Goal: Information Seeking & Learning: Understand process/instructions

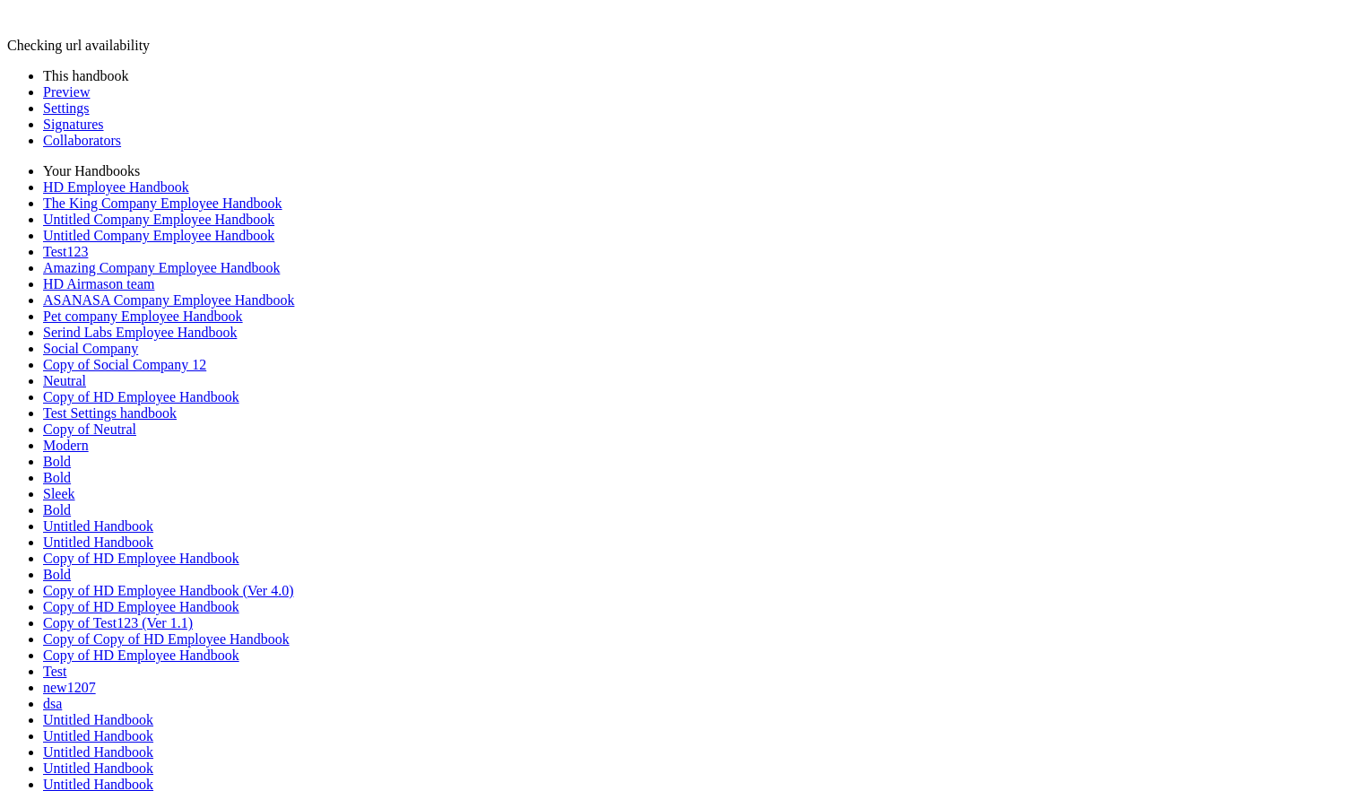
click at [82, 70] on li "This handbook" at bounding box center [702, 76] width 1319 height 16
click at [75, 97] on link "Preview" at bounding box center [66, 91] width 47 height 15
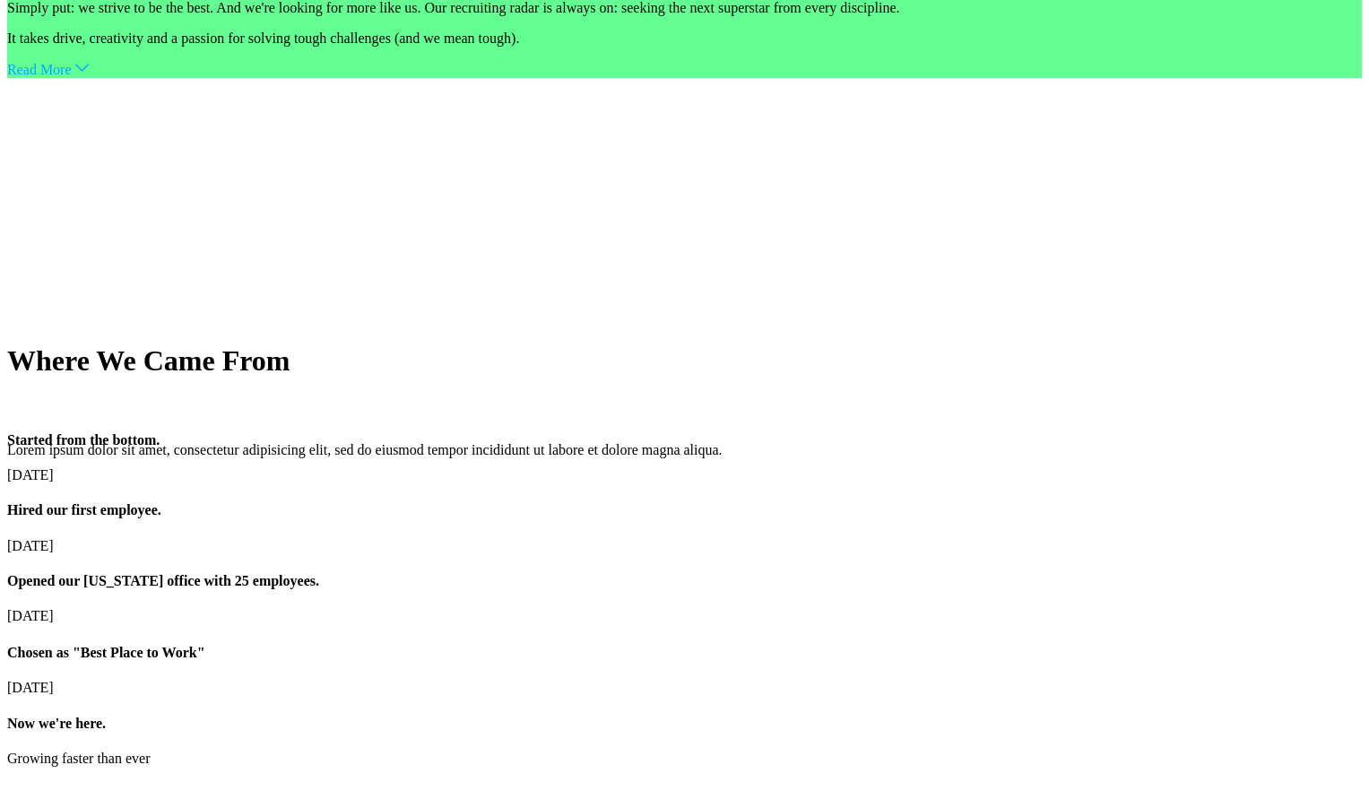
scroll to position [3114, 0]
